Goal: Information Seeking & Learning: Learn about a topic

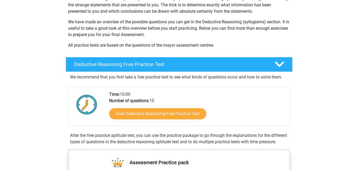
scroll to position [74, 0]
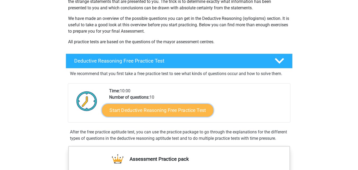
click at [179, 111] on link "Start Deductive Reasoning Free Practice Test" at bounding box center [157, 110] width 111 height 13
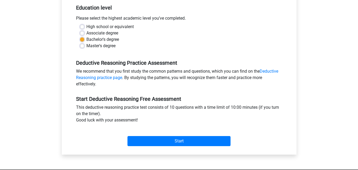
scroll to position [113, 0]
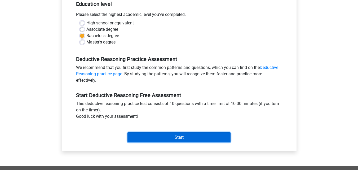
click at [176, 138] on input "Start" at bounding box center [178, 137] width 103 height 10
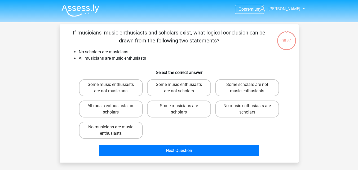
click at [253, 118] on div "No music enthusiasts are scholars" at bounding box center [247, 108] width 68 height 21
click at [253, 111] on label "No music enthusiasts are scholars" at bounding box center [247, 108] width 64 height 17
click at [251, 109] on input "No music enthusiasts are scholars" at bounding box center [248, 107] width 3 height 3
radio input "true"
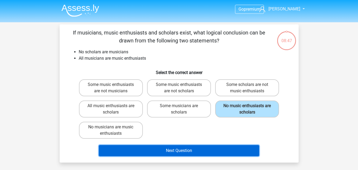
click at [217, 150] on button "Next Question" at bounding box center [179, 150] width 160 height 11
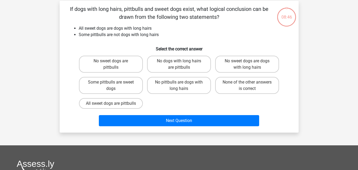
scroll to position [24, 0]
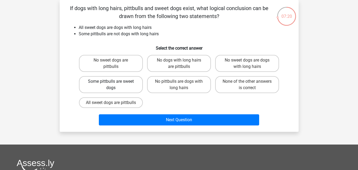
click at [88, 82] on label "Some pittbulls are sweet dogs" at bounding box center [111, 84] width 64 height 17
click at [111, 82] on input "Some pittbulls are sweet dogs" at bounding box center [112, 82] width 3 height 3
radio input "true"
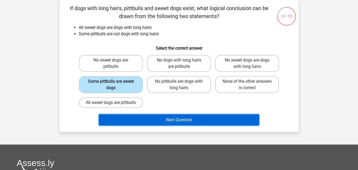
click at [225, 125] on button "Next Question" at bounding box center [179, 119] width 160 height 11
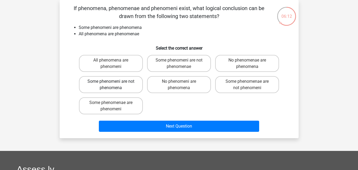
click at [123, 83] on label "Some phenomeni are not phenomena" at bounding box center [111, 84] width 64 height 17
click at [114, 83] on input "Some phenomeni are not phenomena" at bounding box center [112, 82] width 3 height 3
radio input "true"
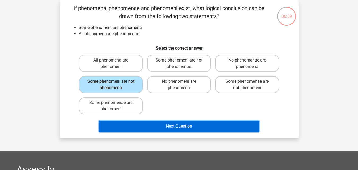
click at [183, 131] on button "Next Question" at bounding box center [179, 125] width 160 height 11
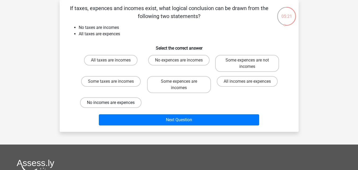
click at [106, 103] on label "No incomes are expences" at bounding box center [110, 102] width 61 height 11
click at [111, 103] on input "No incomes are expences" at bounding box center [112, 103] width 3 height 3
radio input "true"
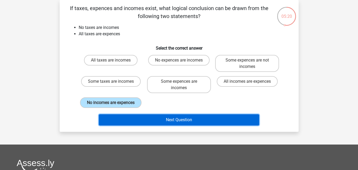
click at [124, 117] on button "Next Question" at bounding box center [179, 119] width 160 height 11
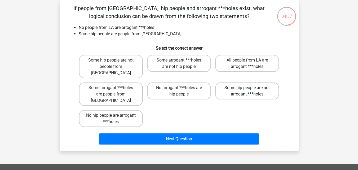
click at [239, 82] on label "Some hip people are not arrogant ***holes" at bounding box center [247, 90] width 64 height 17
click at [247, 88] on input "Some hip people are not arrogant ***holes" at bounding box center [248, 89] width 3 height 3
radio input "true"
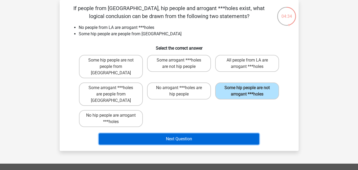
click at [230, 133] on button "Next Question" at bounding box center [179, 138] width 160 height 11
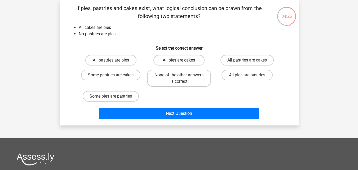
click at [185, 56] on label "All pies are cakes" at bounding box center [178, 60] width 51 height 11
click at [182, 60] on input "All pies are cakes" at bounding box center [180, 61] width 3 height 3
radio input "true"
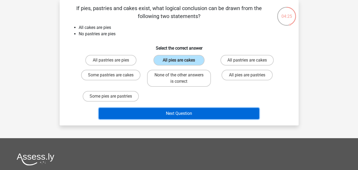
click at [199, 113] on button "Next Question" at bounding box center [179, 113] width 160 height 11
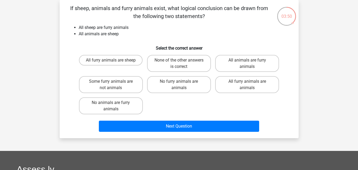
click at [200, 113] on div "All furry animals are sheep None of the other answers is correct All animals ar…" at bounding box center [179, 85] width 204 height 64
click at [231, 57] on label "All animals are furry animals" at bounding box center [247, 63] width 64 height 17
click at [247, 60] on input "All animals are furry animals" at bounding box center [248, 61] width 3 height 3
radio input "true"
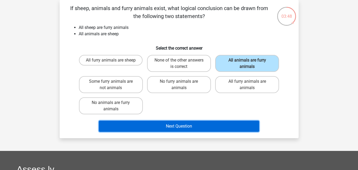
click at [224, 124] on button "Next Question" at bounding box center [179, 125] width 160 height 11
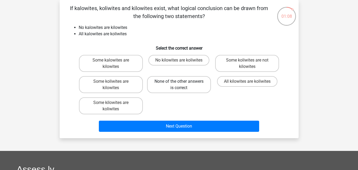
click at [190, 86] on label "None of the other answers is correct" at bounding box center [179, 84] width 64 height 17
click at [182, 85] on input "None of the other answers is correct" at bounding box center [180, 82] width 3 height 3
radio input "true"
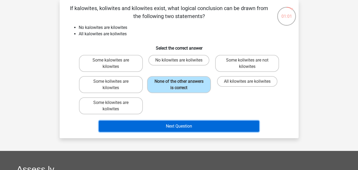
click at [195, 123] on button "Next Question" at bounding box center [179, 125] width 160 height 11
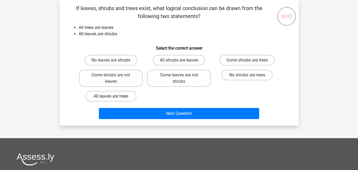
click at [116, 99] on label "All leaves are trees" at bounding box center [110, 96] width 51 height 11
click at [114, 99] on input "All leaves are trees" at bounding box center [112, 97] width 3 height 3
radio input "true"
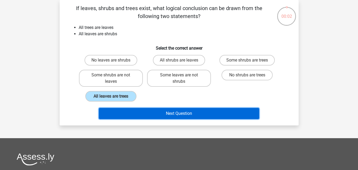
click at [122, 109] on button "Next Question" at bounding box center [179, 113] width 160 height 11
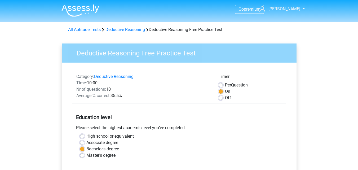
scroll to position [113, 0]
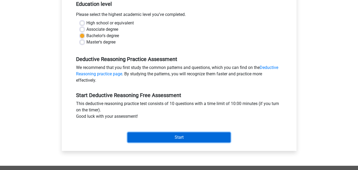
click at [178, 135] on input "Start" at bounding box center [178, 137] width 103 height 10
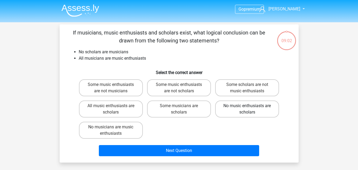
click at [241, 110] on label "No music enthusiasts are scholars" at bounding box center [247, 108] width 64 height 17
click at [247, 109] on input "No music enthusiasts are scholars" at bounding box center [248, 107] width 3 height 3
radio input "true"
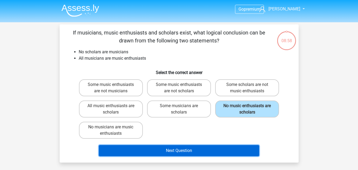
click at [201, 150] on button "Next Question" at bounding box center [179, 150] width 160 height 11
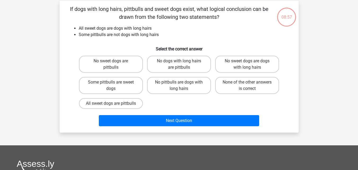
scroll to position [24, 0]
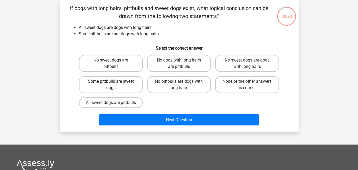
click at [101, 84] on label "Some pittbulls are sweet dogs" at bounding box center [111, 84] width 64 height 17
click at [111, 84] on input "Some pittbulls are sweet dogs" at bounding box center [112, 82] width 3 height 3
radio input "true"
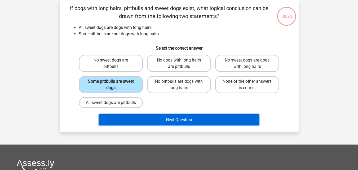
click at [163, 123] on button "Next Question" at bounding box center [179, 119] width 160 height 11
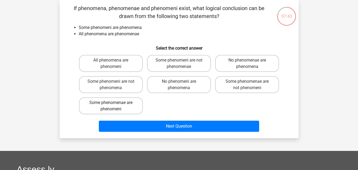
click at [126, 108] on label "Some phenomenae are phenomeni" at bounding box center [111, 105] width 64 height 17
click at [114, 106] on input "Some phenomenae are phenomeni" at bounding box center [112, 103] width 3 height 3
radio input "true"
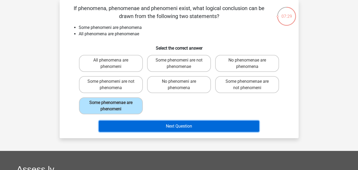
click at [161, 127] on button "Next Question" at bounding box center [179, 125] width 160 height 11
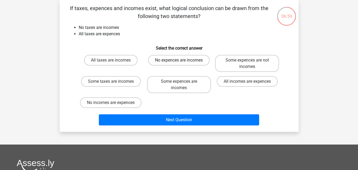
click at [187, 62] on label "No expences are incomes" at bounding box center [178, 60] width 61 height 11
click at [182, 62] on input "No expences are incomes" at bounding box center [180, 61] width 3 height 3
radio input "true"
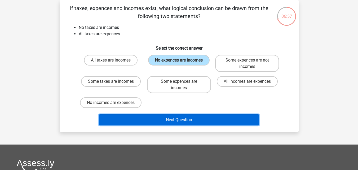
click at [204, 121] on button "Next Question" at bounding box center [179, 119] width 160 height 11
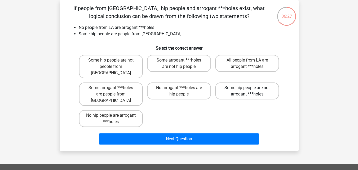
click at [245, 86] on label "Some hip people are not arrogant ***holes" at bounding box center [247, 90] width 64 height 17
click at [247, 88] on input "Some hip people are not arrogant ***holes" at bounding box center [248, 89] width 3 height 3
radio input "true"
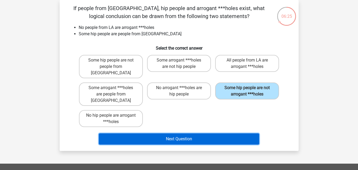
click at [215, 133] on button "Next Question" at bounding box center [179, 138] width 160 height 11
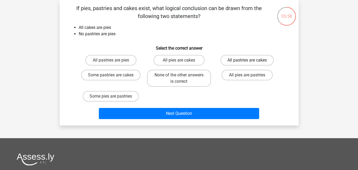
click at [267, 61] on label "All pastries are cakes" at bounding box center [246, 60] width 53 height 11
click at [251, 61] on input "All pastries are cakes" at bounding box center [248, 61] width 3 height 3
radio input "true"
click at [186, 60] on label "All pies are cakes" at bounding box center [178, 60] width 51 height 11
click at [182, 60] on input "All pies are cakes" at bounding box center [180, 61] width 3 height 3
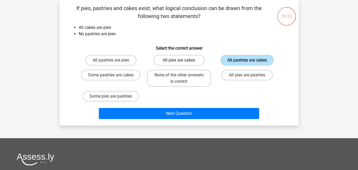
radio input "true"
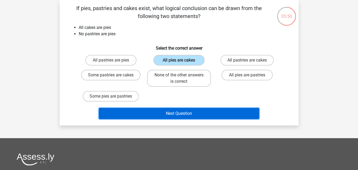
click at [195, 114] on button "Next Question" at bounding box center [179, 113] width 160 height 11
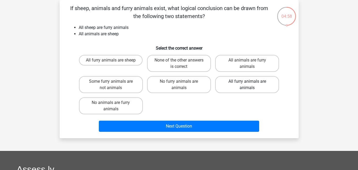
click at [248, 88] on label "All furry animals are animals" at bounding box center [247, 84] width 64 height 17
click at [248, 85] on input "All furry animals are animals" at bounding box center [248, 82] width 3 height 3
radio input "true"
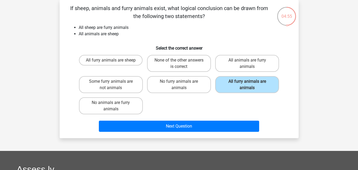
click at [247, 61] on input "All animals are furry animals" at bounding box center [248, 61] width 3 height 3
radio input "true"
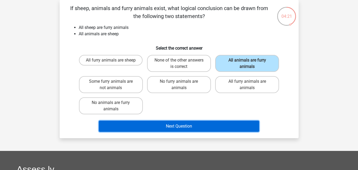
click at [217, 124] on button "Next Question" at bounding box center [179, 125] width 160 height 11
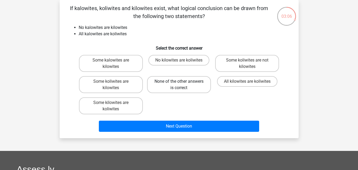
click at [193, 82] on label "None of the other answers is correct" at bounding box center [179, 84] width 64 height 17
click at [182, 82] on input "None of the other answers is correct" at bounding box center [180, 82] width 3 height 3
radio input "true"
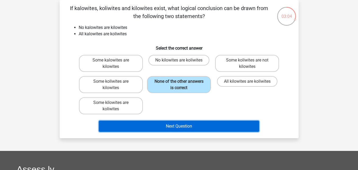
click at [202, 128] on button "Next Question" at bounding box center [179, 125] width 160 height 11
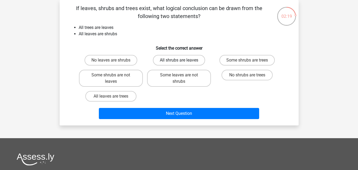
click at [167, 59] on label "All shrubs are leaves" at bounding box center [179, 60] width 52 height 11
click at [179, 60] on input "All shrubs are leaves" at bounding box center [180, 61] width 3 height 3
radio input "true"
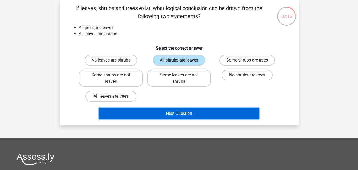
click at [172, 110] on button "Next Question" at bounding box center [179, 113] width 160 height 11
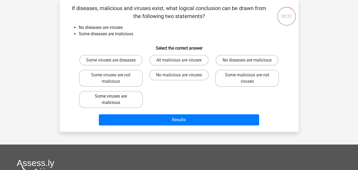
click at [107, 106] on label "Some viruses are malicious" at bounding box center [111, 99] width 64 height 17
click at [111, 100] on input "Some viruses are malicious" at bounding box center [112, 97] width 3 height 3
radio input "true"
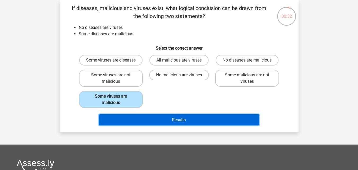
click at [177, 125] on button "Results" at bounding box center [179, 119] width 160 height 11
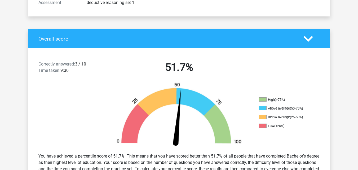
scroll to position [89, 0]
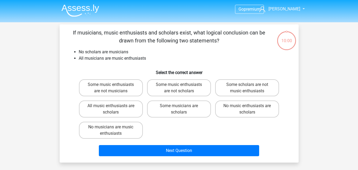
scroll to position [24, 0]
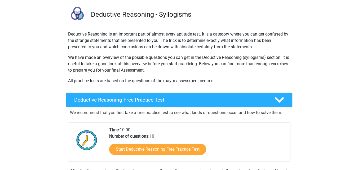
scroll to position [42, 0]
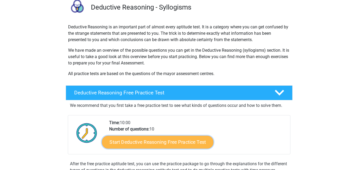
click at [178, 141] on link "Start Deductive Reasoning Free Practice Test" at bounding box center [157, 141] width 111 height 13
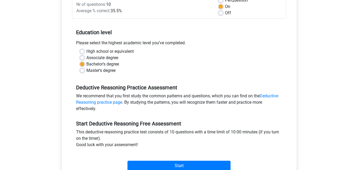
scroll to position [117, 0]
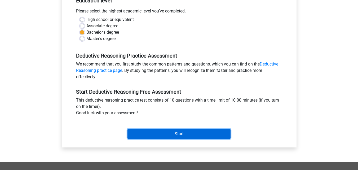
click at [213, 133] on input "Start" at bounding box center [178, 134] width 103 height 10
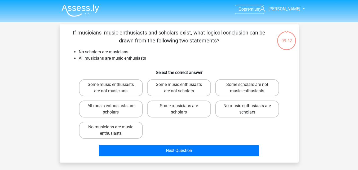
click at [233, 110] on label "No music enthusiasts are scholars" at bounding box center [247, 108] width 64 height 17
click at [247, 109] on input "No music enthusiasts are scholars" at bounding box center [248, 107] width 3 height 3
radio input "true"
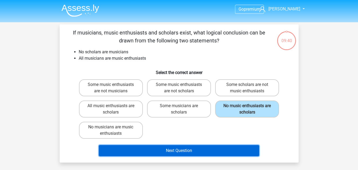
click at [208, 153] on button "Next Question" at bounding box center [179, 150] width 160 height 11
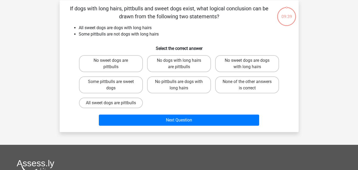
scroll to position [24, 0]
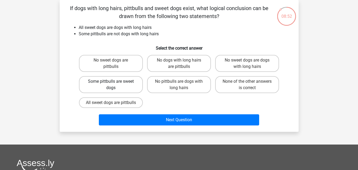
click at [122, 86] on label "Some pittbulls are sweet dogs" at bounding box center [111, 84] width 64 height 17
click at [114, 85] on input "Some pittbulls are sweet dogs" at bounding box center [112, 82] width 3 height 3
radio input "true"
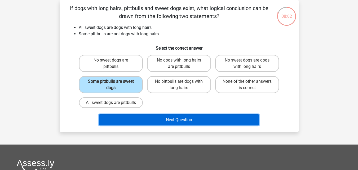
click at [175, 125] on button "Next Question" at bounding box center [179, 119] width 160 height 11
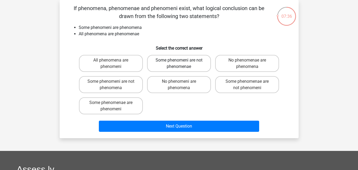
click at [171, 62] on label "Some phenomeni are not phenomenae" at bounding box center [179, 63] width 64 height 17
click at [179, 62] on input "Some phenomeni are not phenomenae" at bounding box center [180, 61] width 3 height 3
radio input "true"
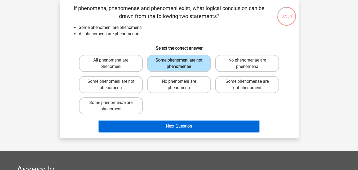
click at [181, 124] on button "Next Question" at bounding box center [179, 125] width 160 height 11
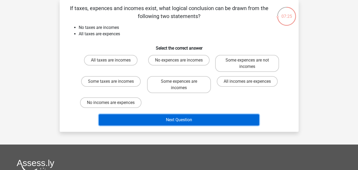
click at [181, 124] on button "Next Question" at bounding box center [179, 119] width 160 height 11
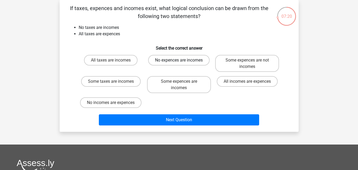
click at [190, 61] on label "No expences are incomes" at bounding box center [178, 60] width 61 height 11
click at [182, 61] on input "No expences are incomes" at bounding box center [180, 61] width 3 height 3
radio input "true"
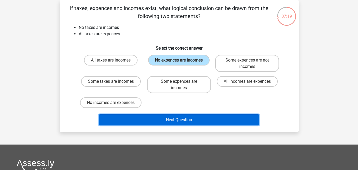
click at [171, 116] on button "Next Question" at bounding box center [179, 119] width 160 height 11
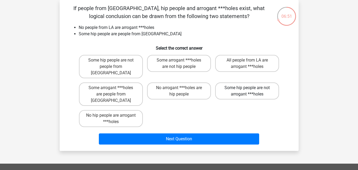
click at [234, 82] on label "Some hip people are not arrogant ***holes" at bounding box center [247, 90] width 64 height 17
click at [247, 88] on input "Some hip people are not arrogant ***holes" at bounding box center [248, 89] width 3 height 3
radio input "true"
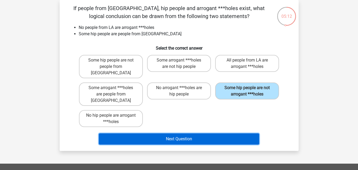
click at [166, 133] on button "Next Question" at bounding box center [179, 138] width 160 height 11
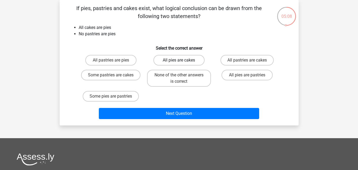
click at [188, 62] on label "All pies are cakes" at bounding box center [178, 60] width 51 height 11
click at [182, 62] on input "All pies are cakes" at bounding box center [180, 61] width 3 height 3
radio input "true"
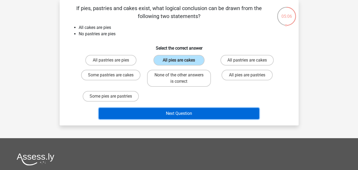
click at [177, 111] on button "Next Question" at bounding box center [179, 113] width 160 height 11
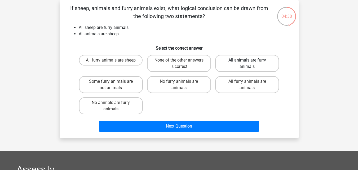
click at [245, 56] on label "All animals are furry animals" at bounding box center [247, 63] width 64 height 17
click at [247, 60] on input "All animals are furry animals" at bounding box center [248, 61] width 3 height 3
radio input "true"
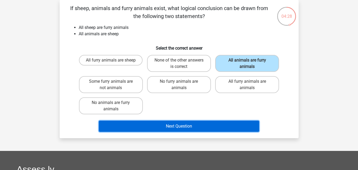
click at [208, 128] on button "Next Question" at bounding box center [179, 125] width 160 height 11
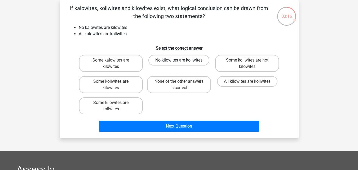
click at [172, 59] on label "No kilowites are koliwites" at bounding box center [178, 60] width 61 height 11
click at [179, 60] on input "No kilowites are koliwites" at bounding box center [180, 61] width 3 height 3
radio input "true"
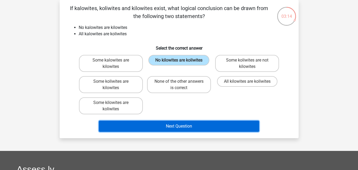
click at [204, 124] on button "Next Question" at bounding box center [179, 125] width 160 height 11
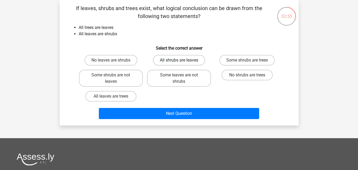
click at [186, 59] on label "All shrubs are leaves" at bounding box center [179, 60] width 52 height 11
click at [182, 60] on input "All shrubs are leaves" at bounding box center [180, 61] width 3 height 3
radio input "true"
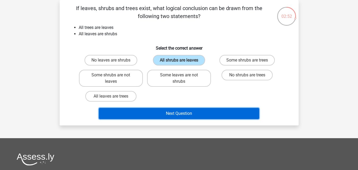
click at [198, 114] on button "Next Question" at bounding box center [179, 113] width 160 height 11
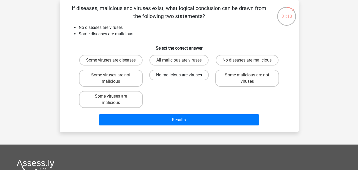
click at [186, 80] on label "No malicious are viruses" at bounding box center [179, 75] width 60 height 11
click at [182, 78] on input "No malicious are viruses" at bounding box center [180, 76] width 3 height 3
radio input "true"
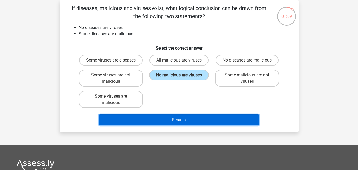
click at [191, 125] on button "Results" at bounding box center [179, 119] width 160 height 11
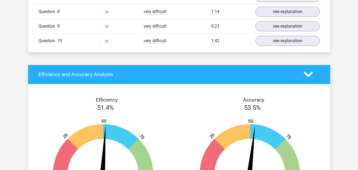
scroll to position [500, 0]
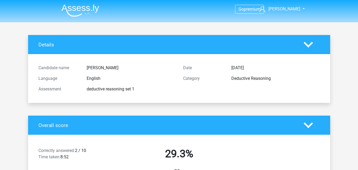
scroll to position [500, 0]
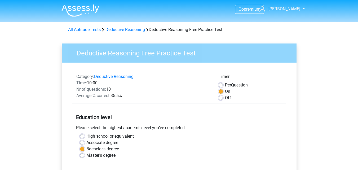
scroll to position [117, 0]
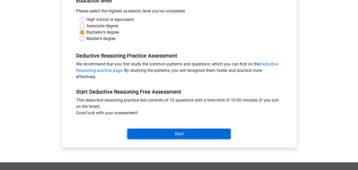
click at [174, 132] on input "Start" at bounding box center [178, 134] width 103 height 10
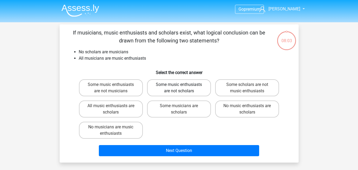
click at [197, 87] on label "Some music enthusiasts are not scholars" at bounding box center [179, 87] width 64 height 17
click at [182, 87] on input "Some music enthusiasts are not scholars" at bounding box center [180, 85] width 3 height 3
radio input "true"
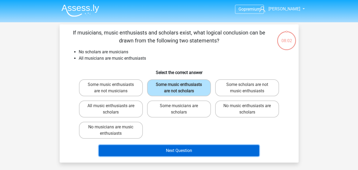
click at [192, 150] on button "Next Question" at bounding box center [179, 150] width 160 height 11
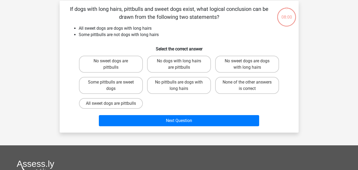
scroll to position [24, 0]
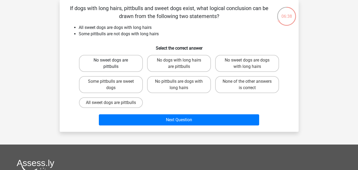
click at [135, 64] on label "No sweet dogs are pittbulls" at bounding box center [111, 63] width 64 height 17
click at [114, 64] on input "No sweet dogs are pittbulls" at bounding box center [112, 61] width 3 height 3
radio input "true"
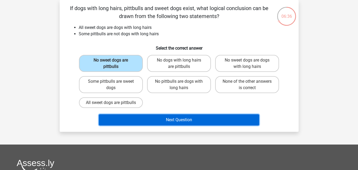
click at [199, 125] on button "Next Question" at bounding box center [179, 119] width 160 height 11
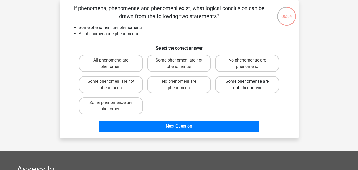
click at [230, 85] on label "Some phenomenae are not phenomeni" at bounding box center [247, 84] width 64 height 17
click at [247, 85] on input "Some phenomenae are not phenomeni" at bounding box center [248, 82] width 3 height 3
radio input "true"
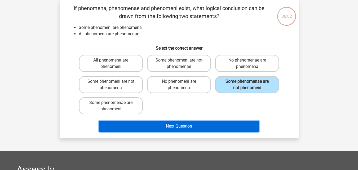
click at [199, 123] on button "Next Question" at bounding box center [179, 125] width 160 height 11
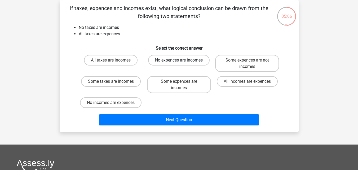
click at [186, 62] on label "No expences are incomes" at bounding box center [178, 60] width 61 height 11
click at [182, 62] on input "No expences are incomes" at bounding box center [180, 61] width 3 height 3
radio input "true"
click at [125, 99] on label "No incomes are expences" at bounding box center [110, 102] width 61 height 11
click at [114, 102] on input "No incomes are expences" at bounding box center [112, 103] width 3 height 3
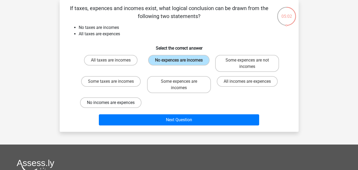
radio input "true"
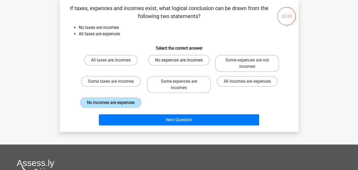
click at [162, 58] on label "No expences are incomes" at bounding box center [178, 60] width 61 height 11
click at [179, 60] on input "No expences are incomes" at bounding box center [180, 61] width 3 height 3
radio input "true"
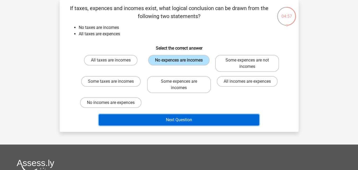
click at [184, 120] on button "Next Question" at bounding box center [179, 119] width 160 height 11
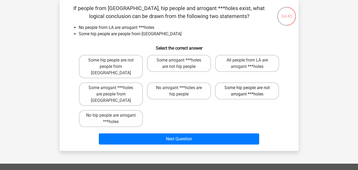
click at [237, 85] on label "Some hip people are not arrogant ***holes" at bounding box center [247, 90] width 64 height 17
click at [247, 88] on input "Some hip people are not arrogant ***holes" at bounding box center [248, 89] width 3 height 3
radio input "true"
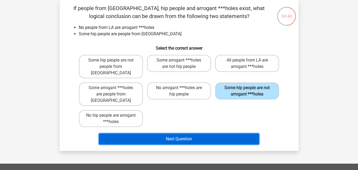
click at [187, 133] on button "Next Question" at bounding box center [179, 138] width 160 height 11
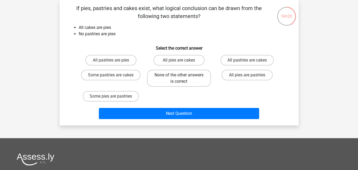
click at [191, 76] on label "None of the other answers is correct" at bounding box center [179, 78] width 64 height 17
click at [182, 76] on input "None of the other answers is correct" at bounding box center [180, 76] width 3 height 3
radio input "true"
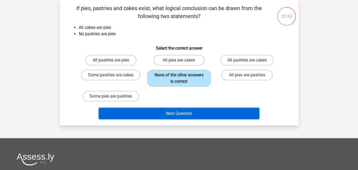
click at [181, 112] on button "Next Question" at bounding box center [179, 113] width 160 height 11
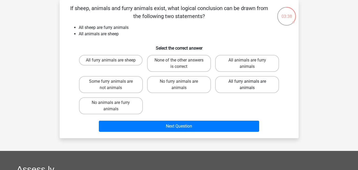
click at [256, 83] on label "All furry animals are animals" at bounding box center [247, 84] width 64 height 17
click at [251, 83] on input "All furry animals are animals" at bounding box center [248, 82] width 3 height 3
radio input "true"
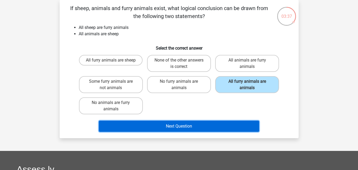
click at [207, 126] on button "Next Question" at bounding box center [179, 125] width 160 height 11
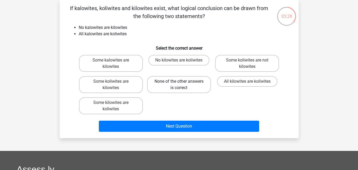
click at [193, 86] on label "None of the other answers is correct" at bounding box center [179, 84] width 64 height 17
click at [182, 85] on input "None of the other answers is correct" at bounding box center [180, 82] width 3 height 3
radio input "true"
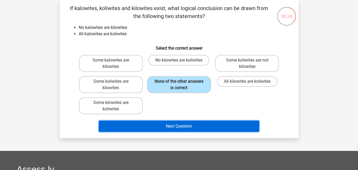
click at [184, 127] on button "Next Question" at bounding box center [179, 125] width 160 height 11
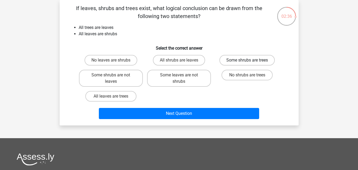
click at [247, 59] on label "Some shrubs are trees" at bounding box center [246, 60] width 55 height 11
click at [247, 60] on input "Some shrubs are trees" at bounding box center [248, 61] width 3 height 3
radio input "true"
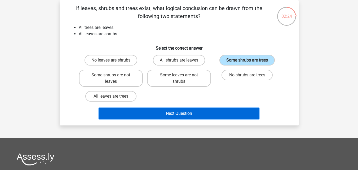
click at [205, 112] on button "Next Question" at bounding box center [179, 113] width 160 height 11
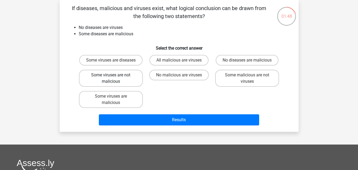
click at [125, 87] on label "Some viruses are not malicious" at bounding box center [111, 78] width 64 height 17
click at [114, 78] on input "Some viruses are not malicious" at bounding box center [112, 76] width 3 height 3
radio input "true"
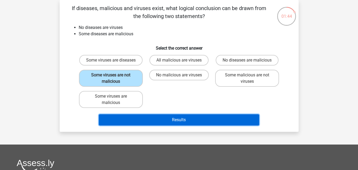
click at [181, 125] on button "Results" at bounding box center [179, 119] width 160 height 11
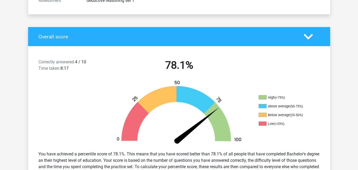
scroll to position [85, 0]
